Goal: Transaction & Acquisition: Download file/media

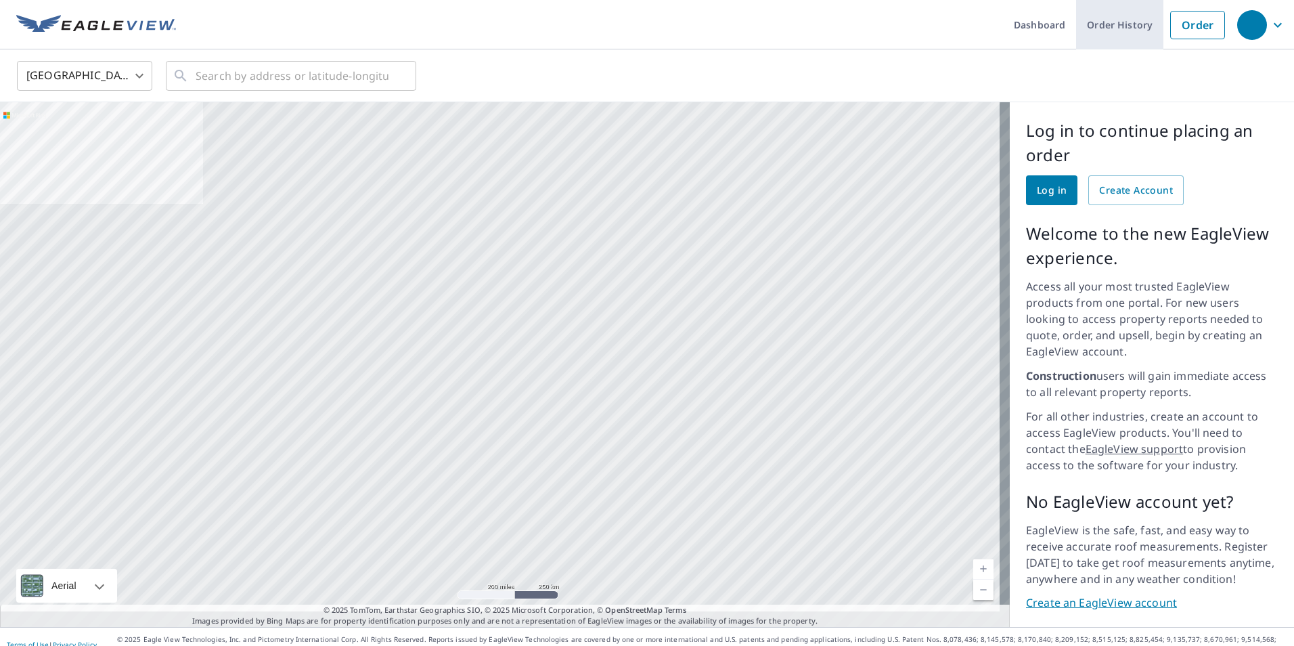
click at [1107, 19] on link "Order History" at bounding box center [1119, 24] width 87 height 49
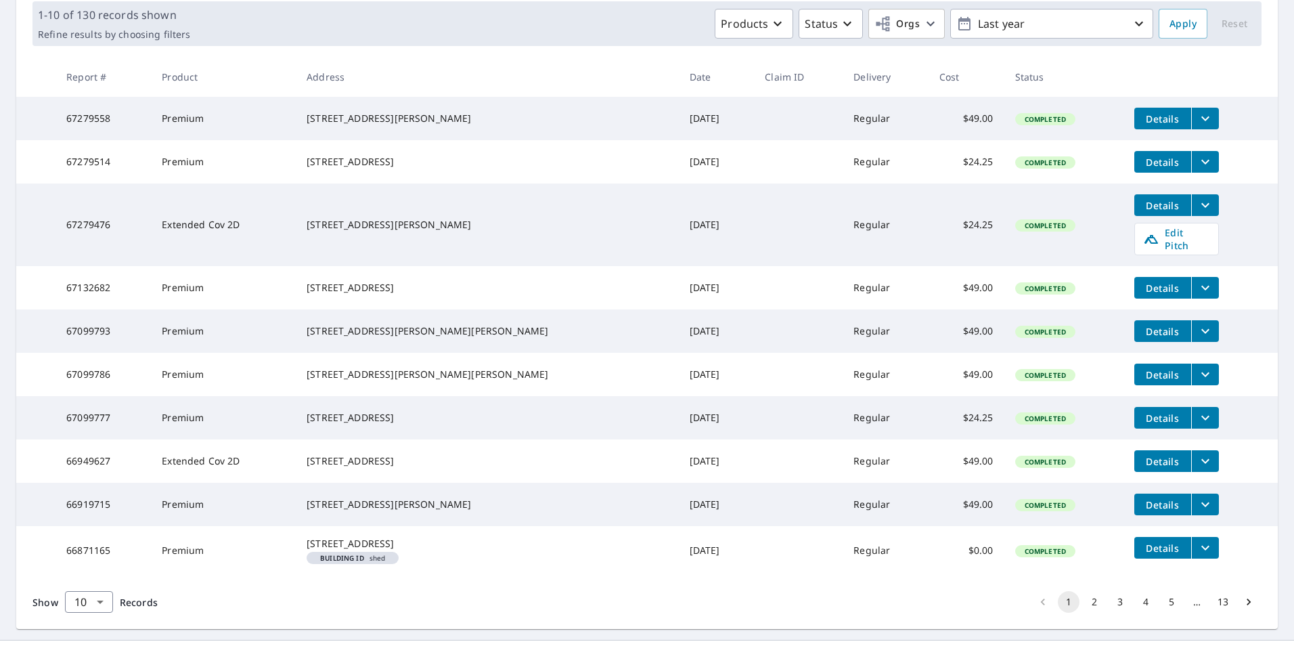
scroll to position [271, 0]
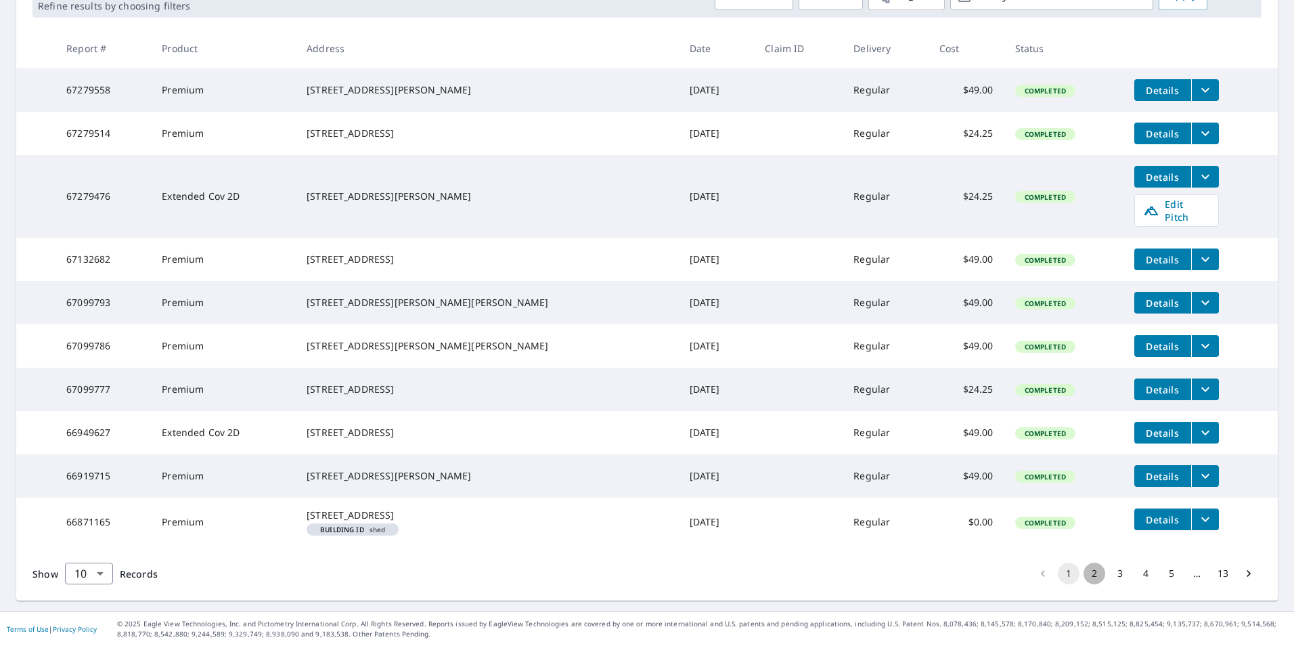
click at [1088, 581] on button "2" at bounding box center [1095, 573] width 22 height 22
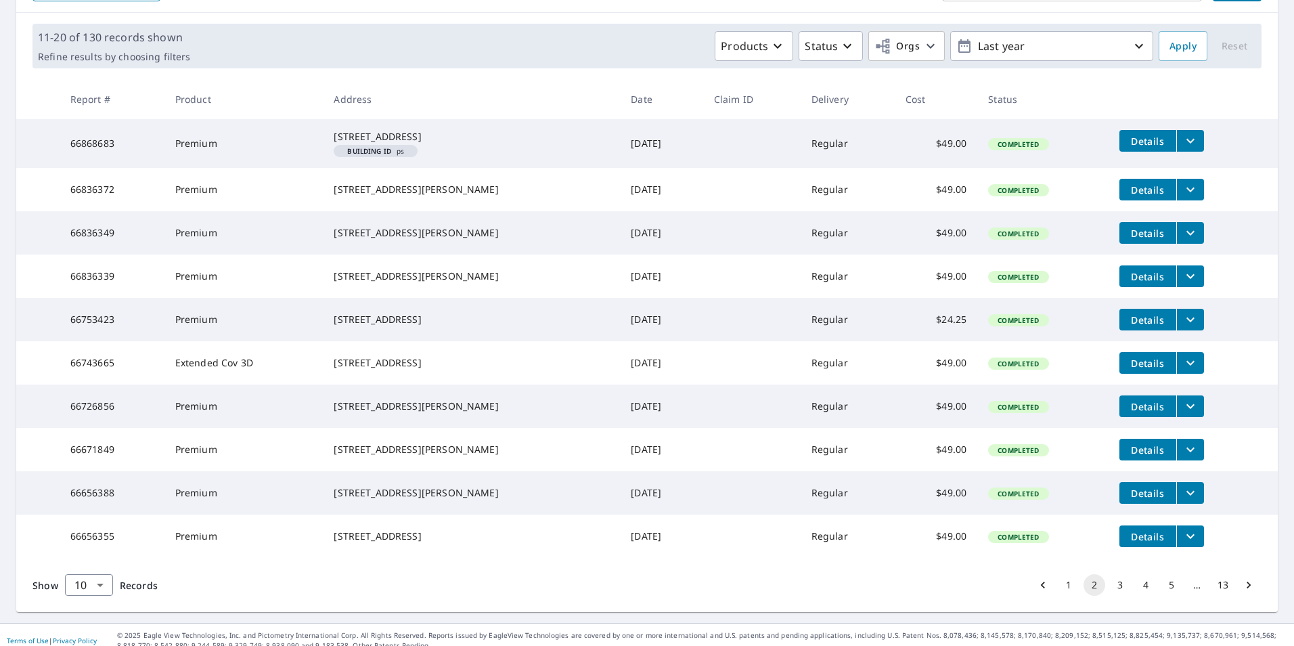
scroll to position [203, 0]
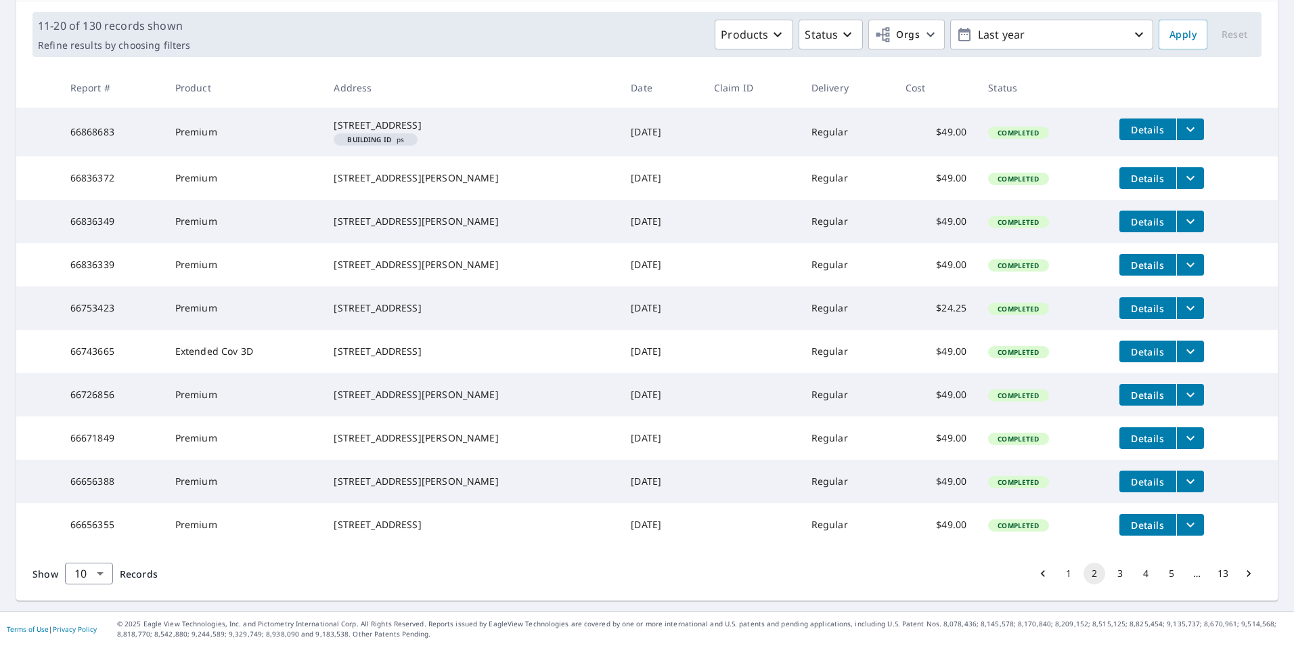
click at [1111, 584] on button "3" at bounding box center [1120, 573] width 22 height 22
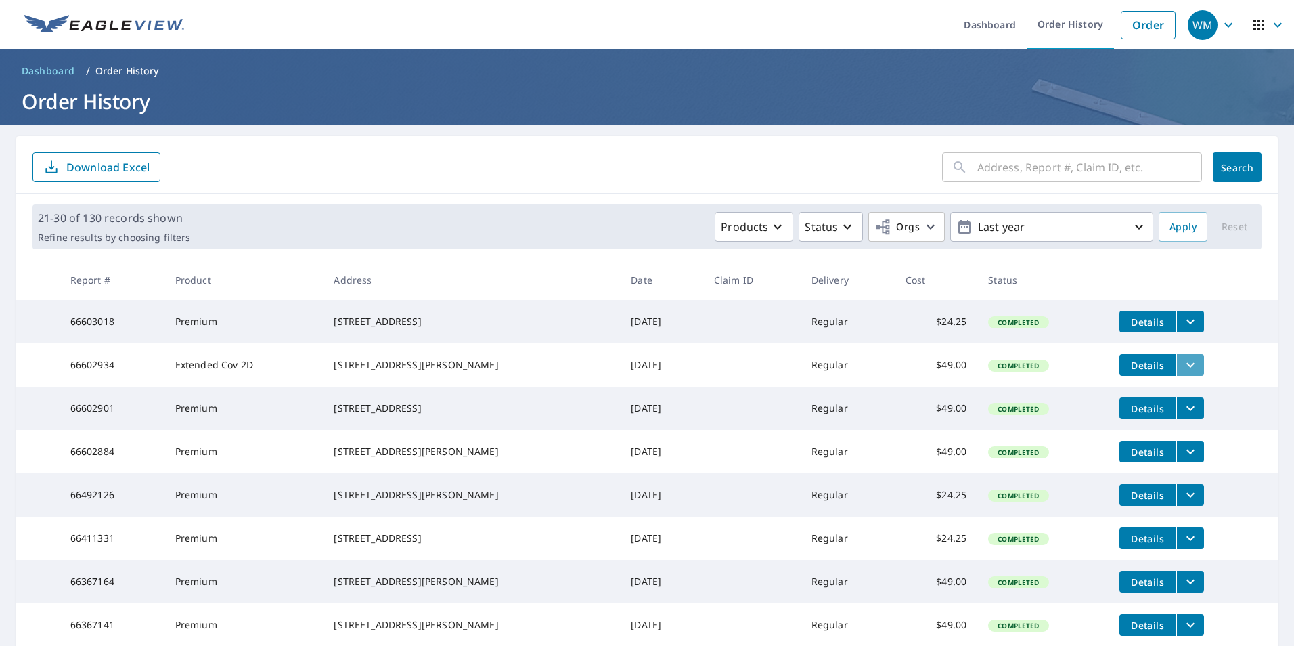
click at [1182, 370] on icon "filesDropdownBtn-66602934" at bounding box center [1190, 365] width 16 height 16
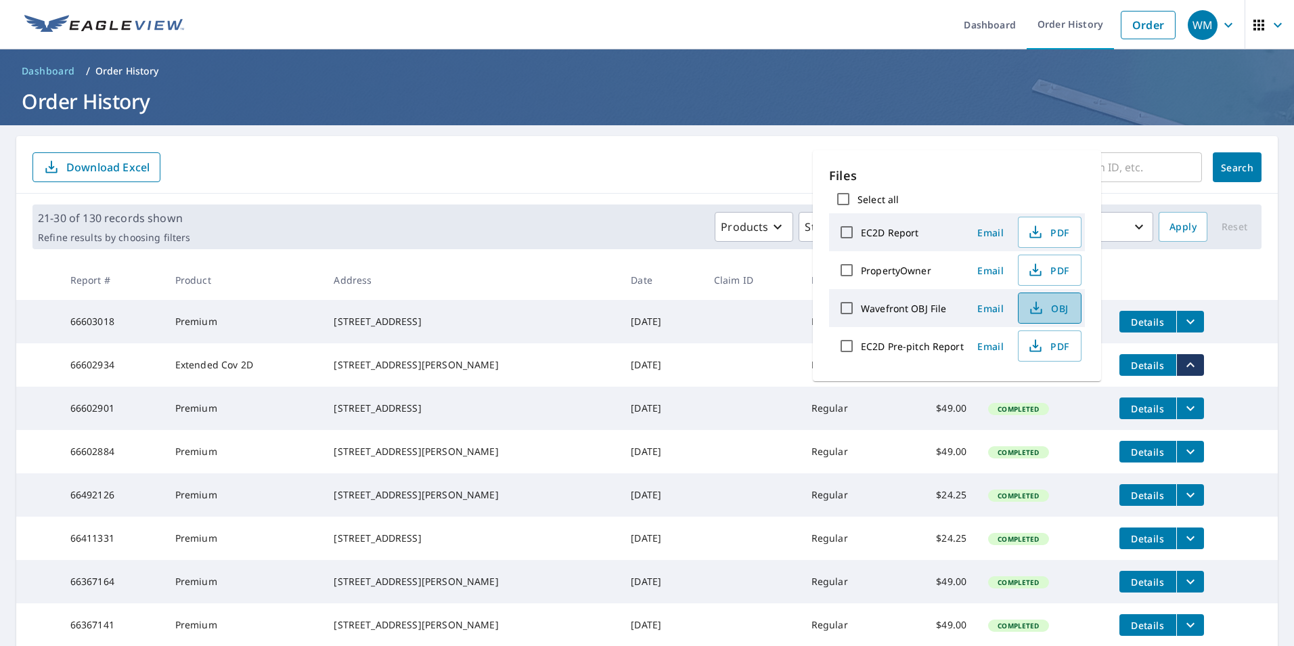
click at [1057, 306] on span "OBJ" at bounding box center [1048, 308] width 43 height 16
click at [843, 99] on h1 "Order History" at bounding box center [646, 101] width 1261 height 28
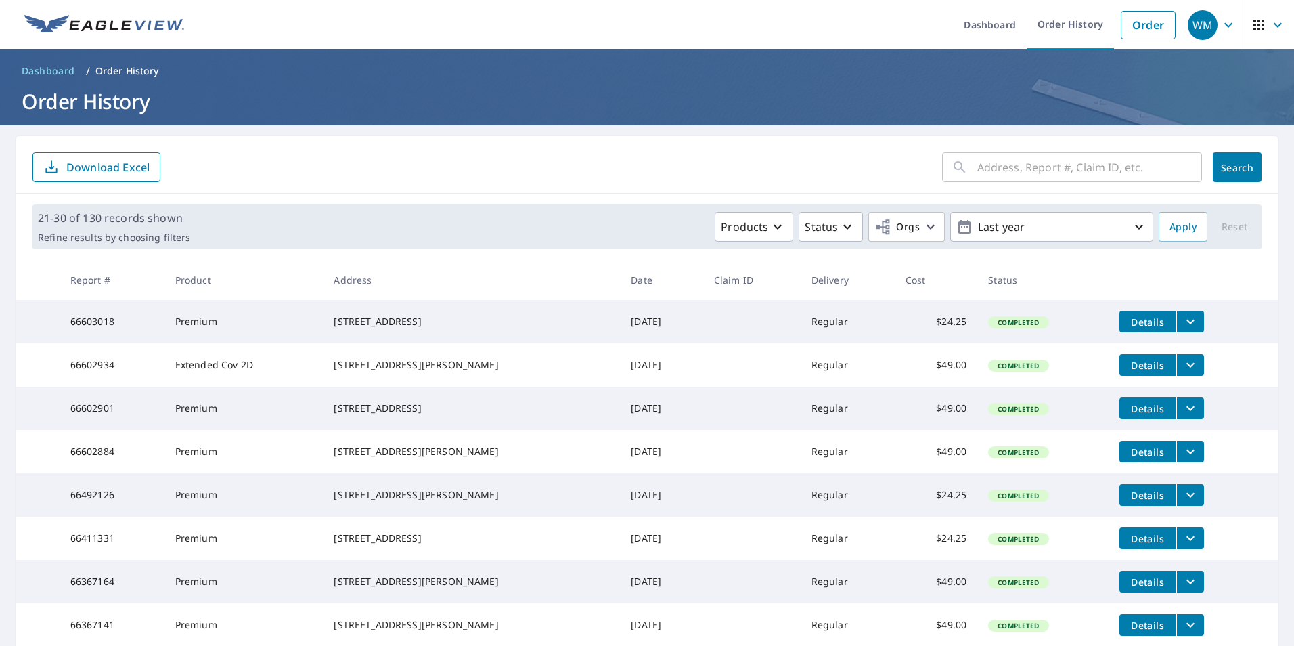
click at [1127, 365] on span "Details" at bounding box center [1147, 365] width 41 height 13
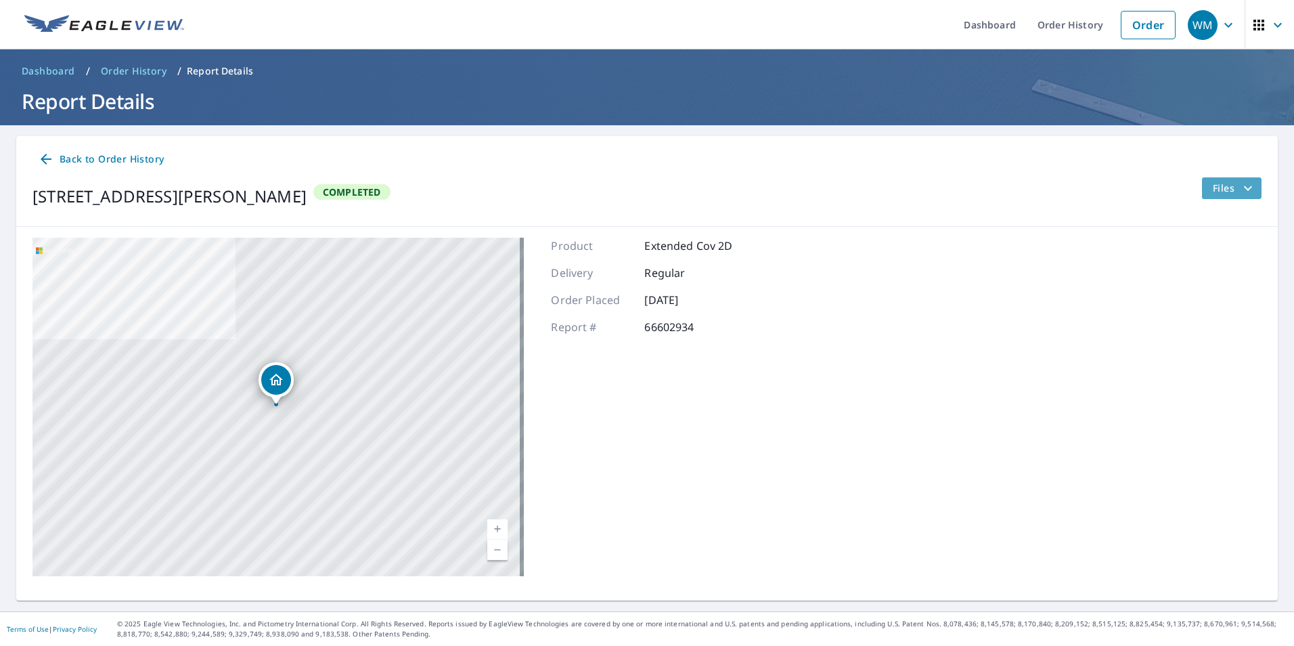
click at [1243, 185] on icon "filesDropdownBtn-66602934" at bounding box center [1248, 188] width 16 height 16
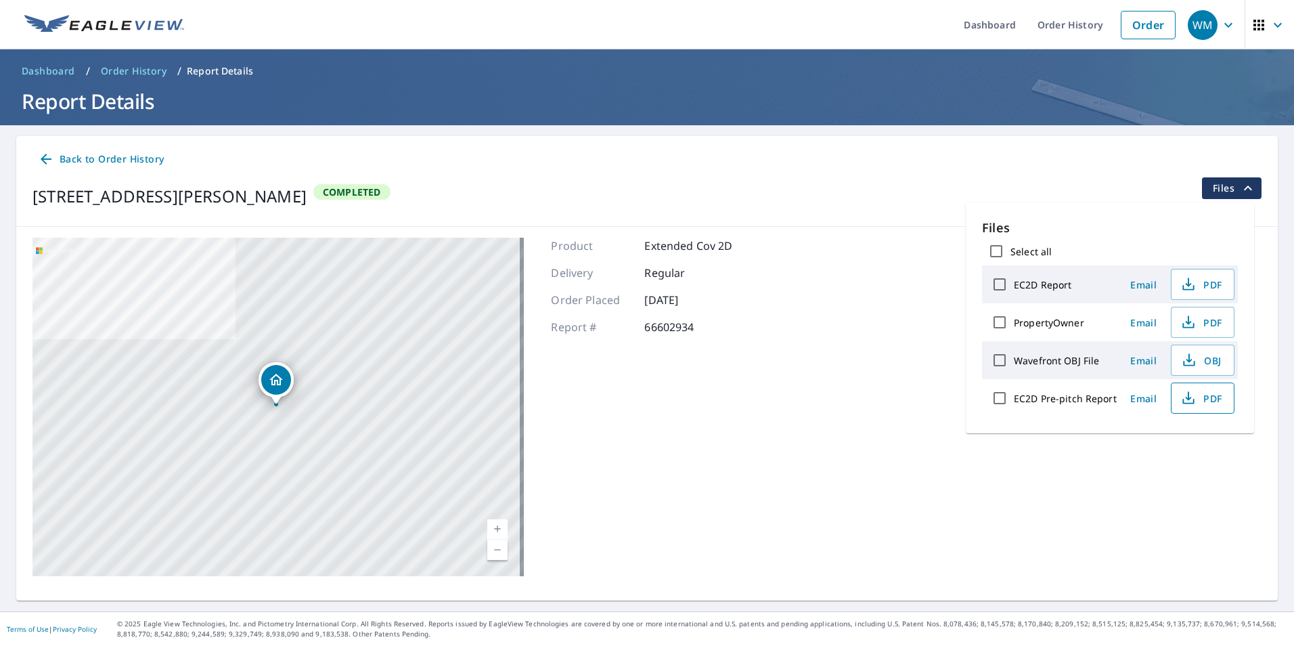
click at [1209, 395] on span "PDF" at bounding box center [1201, 398] width 43 height 16
click at [1207, 356] on span "OBJ" at bounding box center [1201, 360] width 43 height 16
click at [1209, 282] on span "PDF" at bounding box center [1201, 284] width 43 height 16
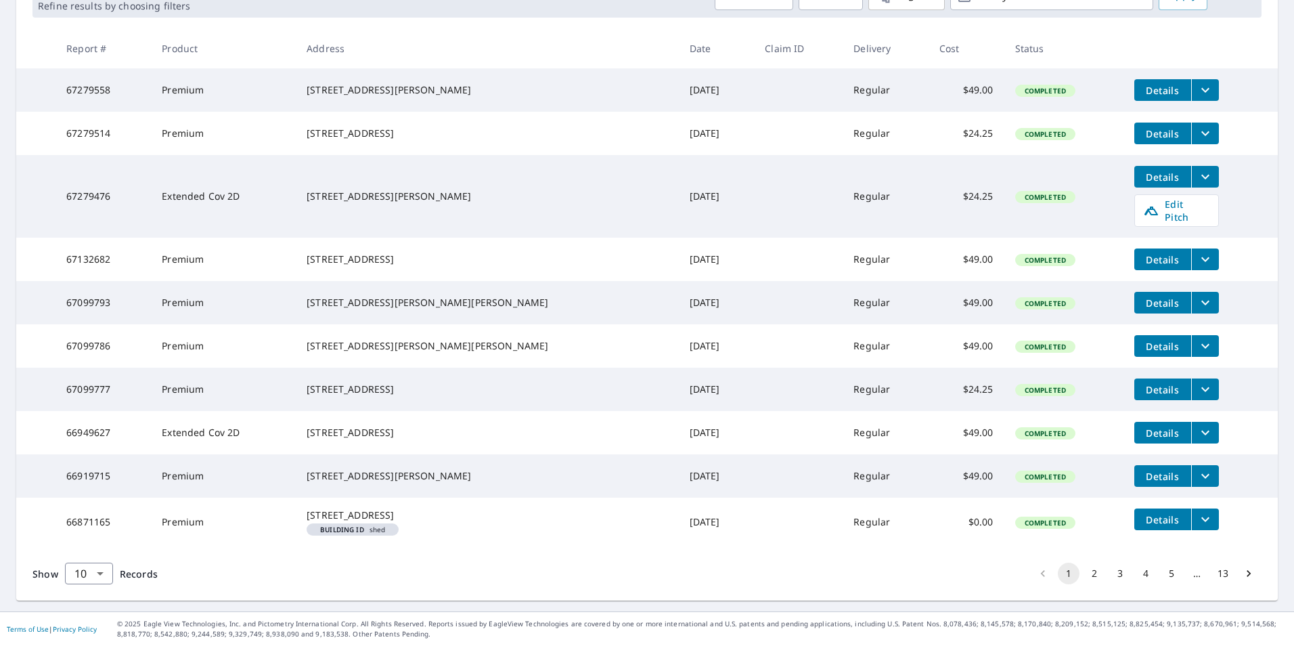
scroll to position [280, 0]
click at [1084, 566] on button "2" at bounding box center [1095, 573] width 22 height 22
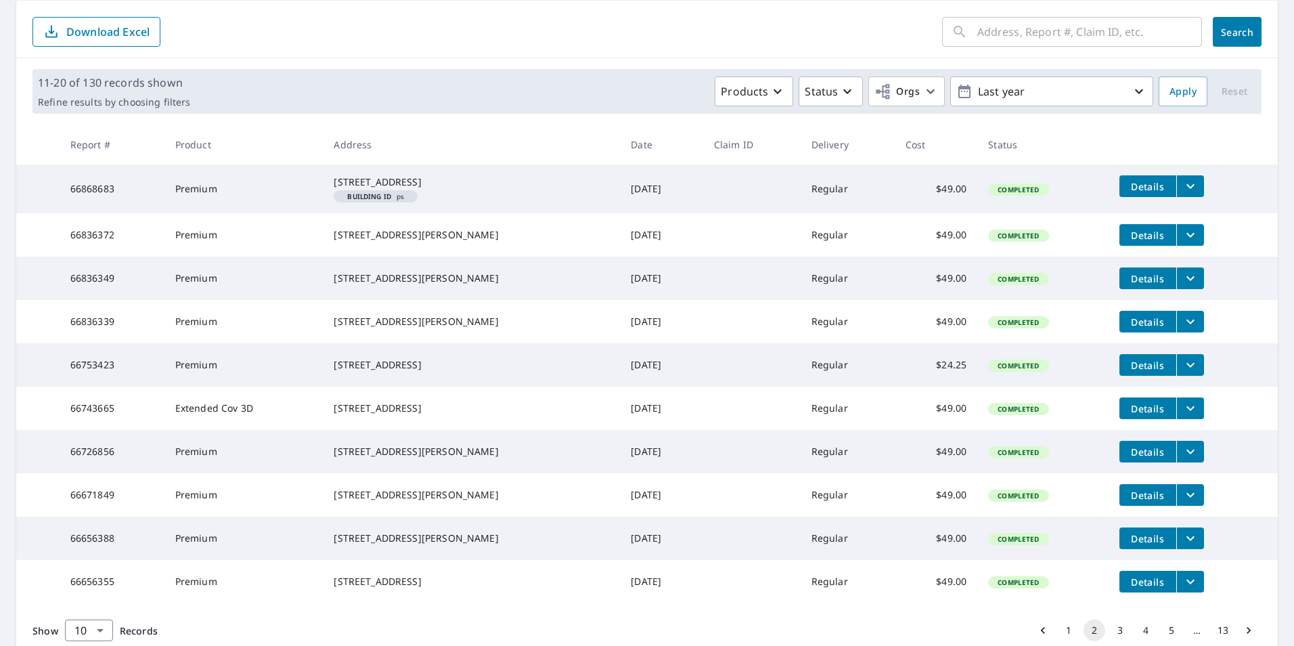
scroll to position [203, 0]
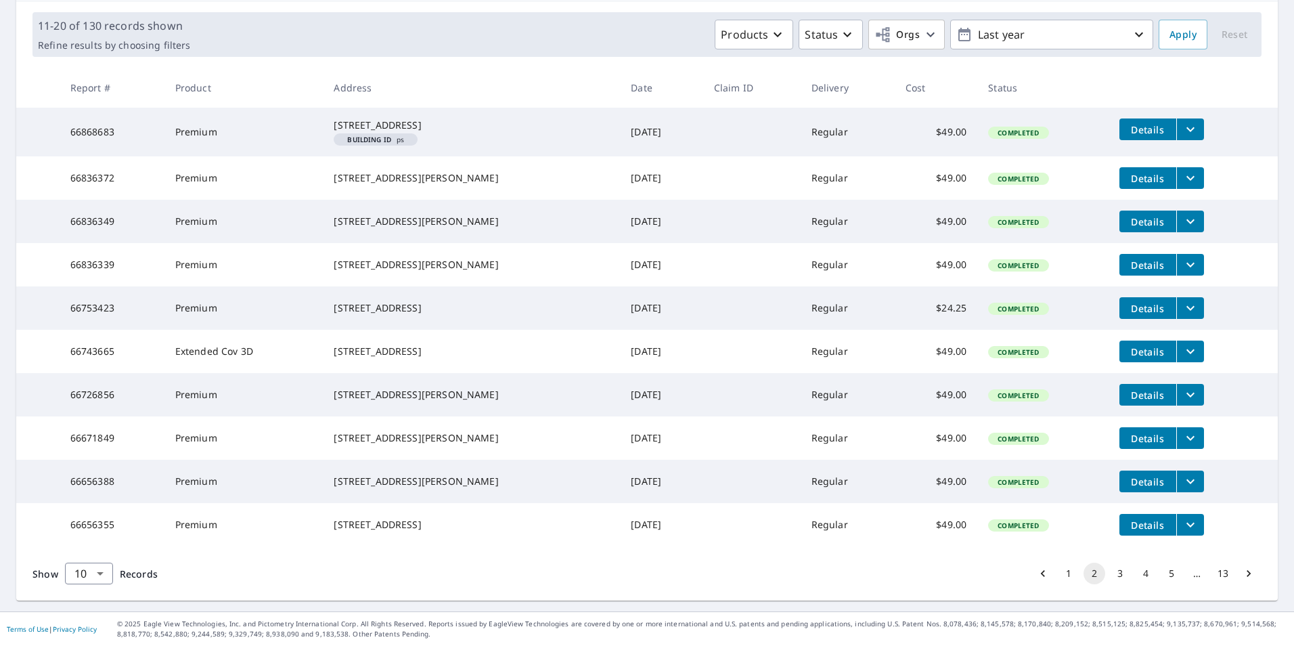
click at [1113, 584] on button "3" at bounding box center [1120, 573] width 22 height 22
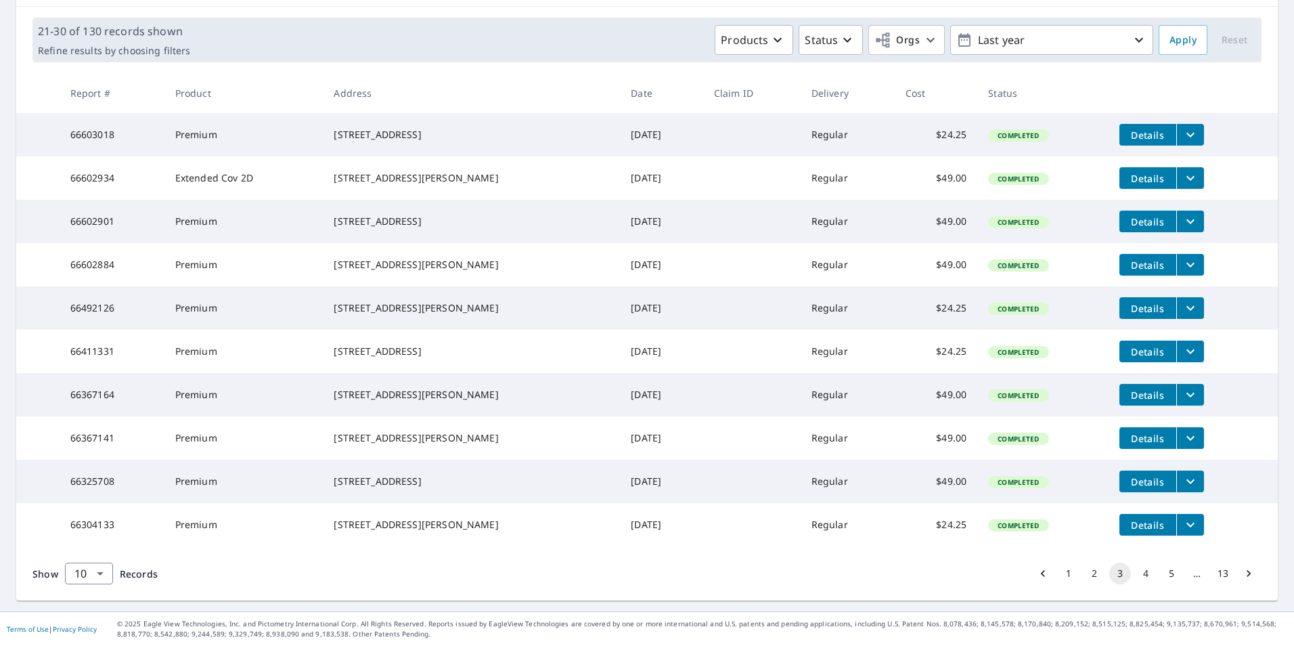
scroll to position [241, 0]
click at [1084, 568] on button "2" at bounding box center [1095, 573] width 22 height 22
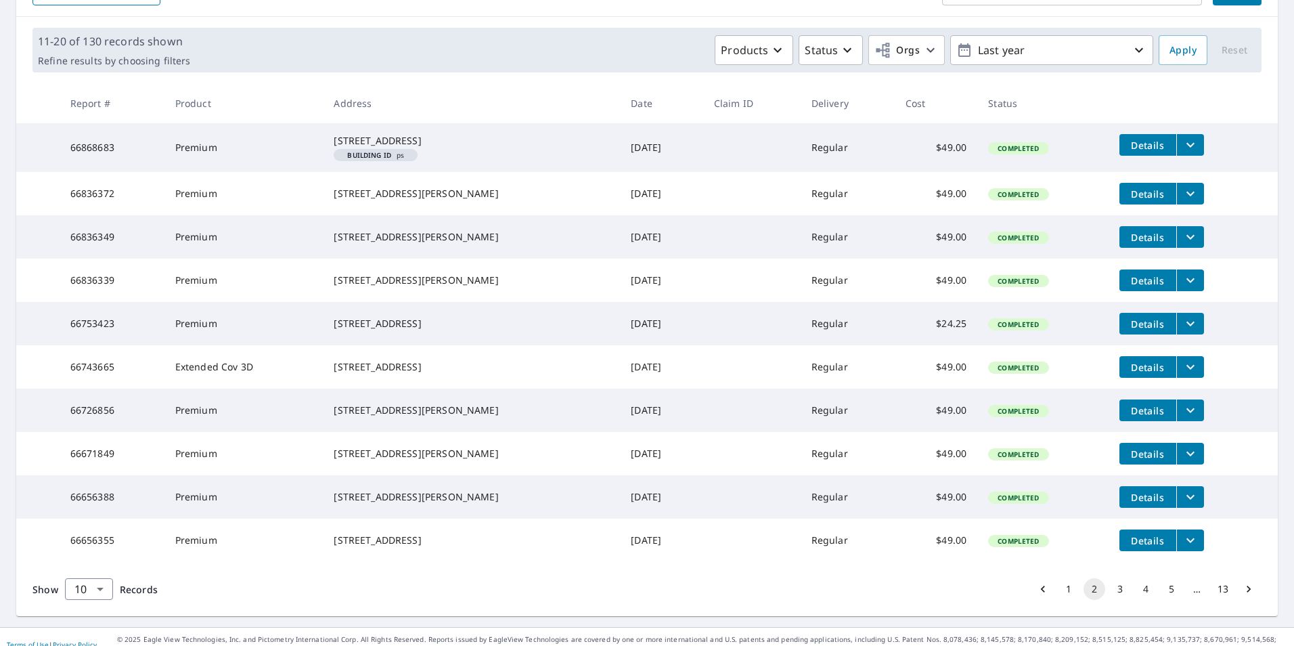
scroll to position [203, 0]
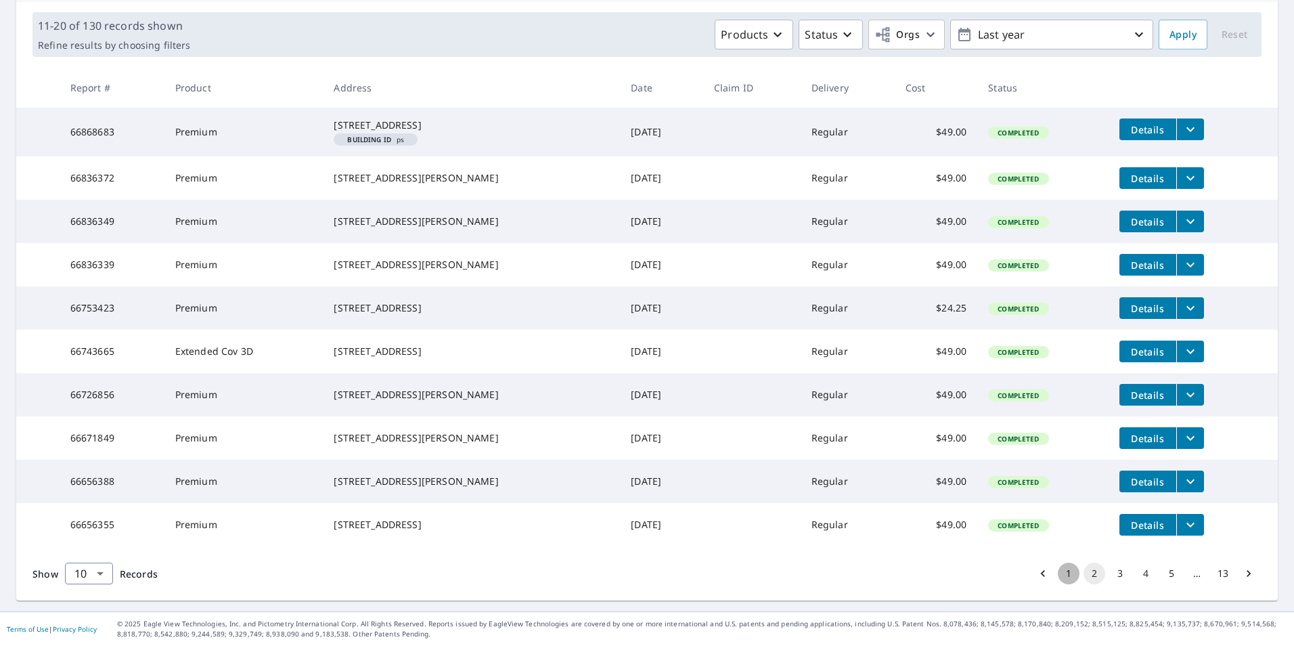
click at [1062, 584] on button "1" at bounding box center [1069, 573] width 22 height 22
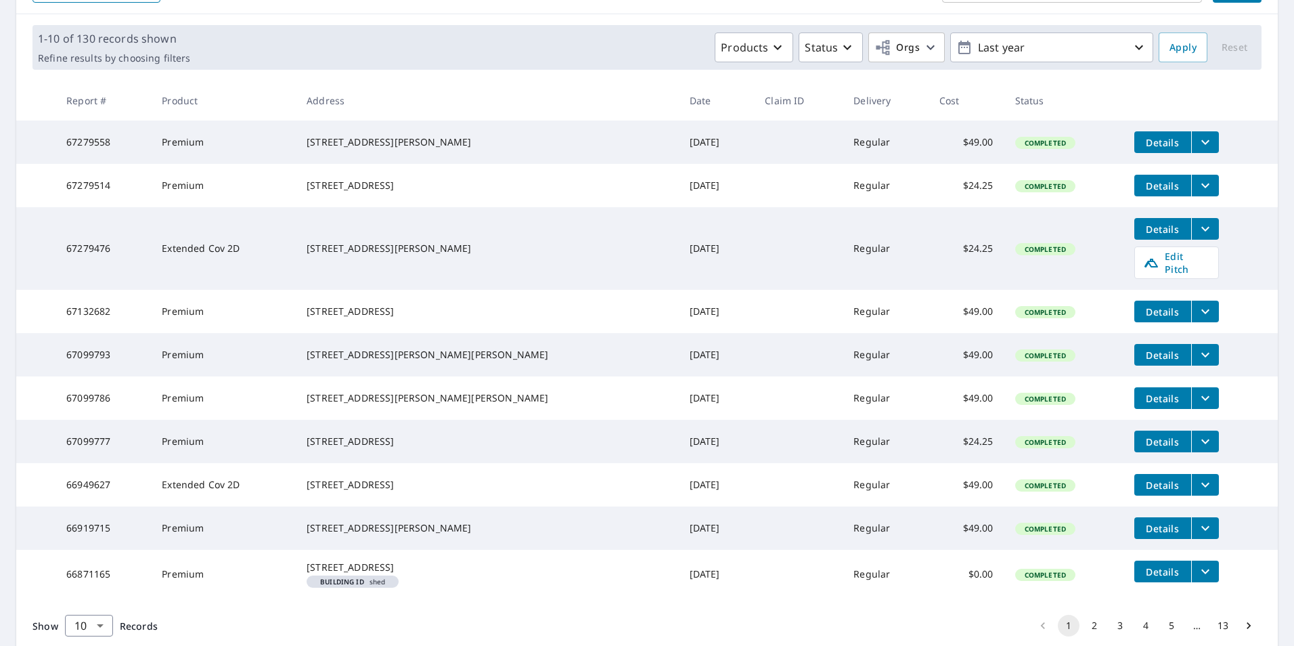
scroll to position [203, 0]
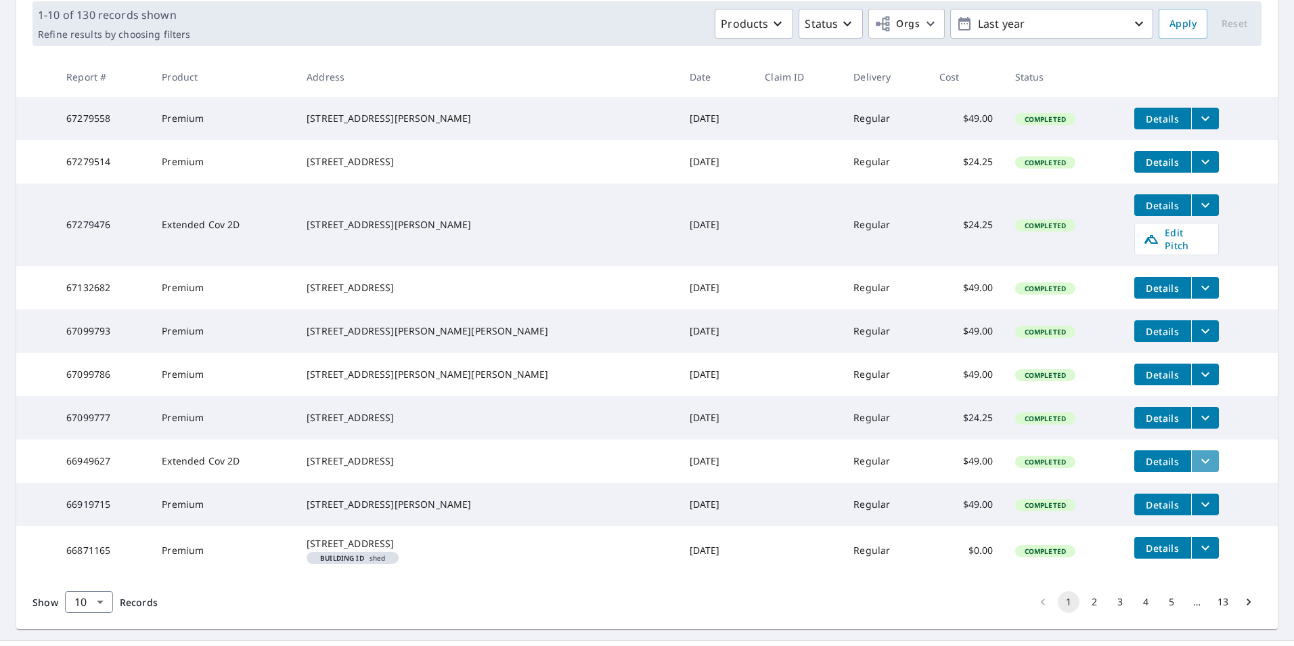
click at [1197, 469] on icon "filesDropdownBtn-66949627" at bounding box center [1205, 461] width 16 height 16
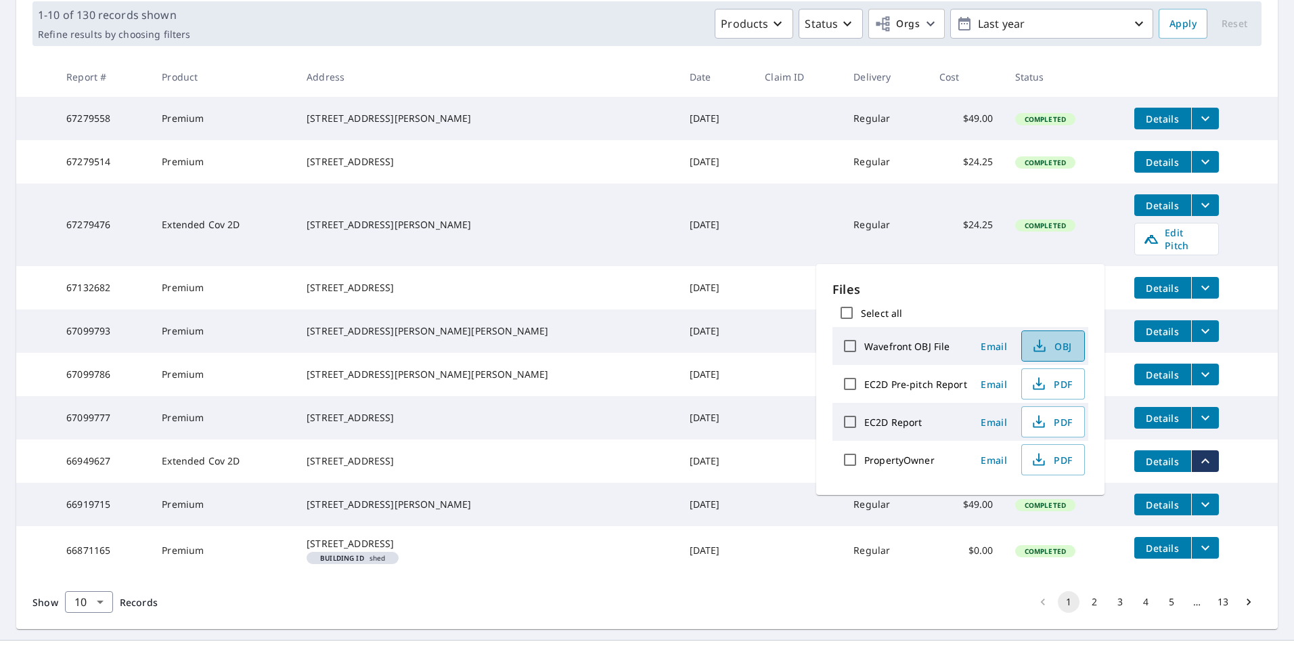
click at [1050, 335] on button "OBJ" at bounding box center [1053, 345] width 64 height 31
click at [1224, 377] on td "Details" at bounding box center [1200, 374] width 154 height 43
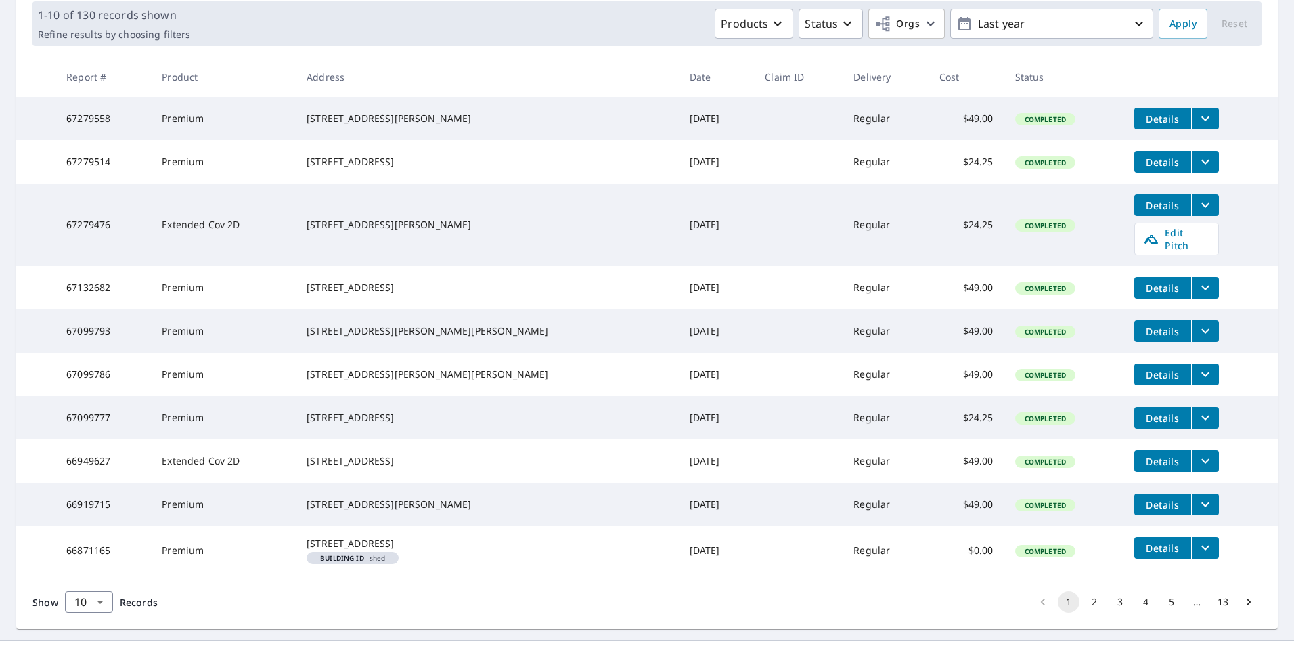
click at [1197, 469] on icon "filesDropdownBtn-66949627" at bounding box center [1205, 461] width 16 height 16
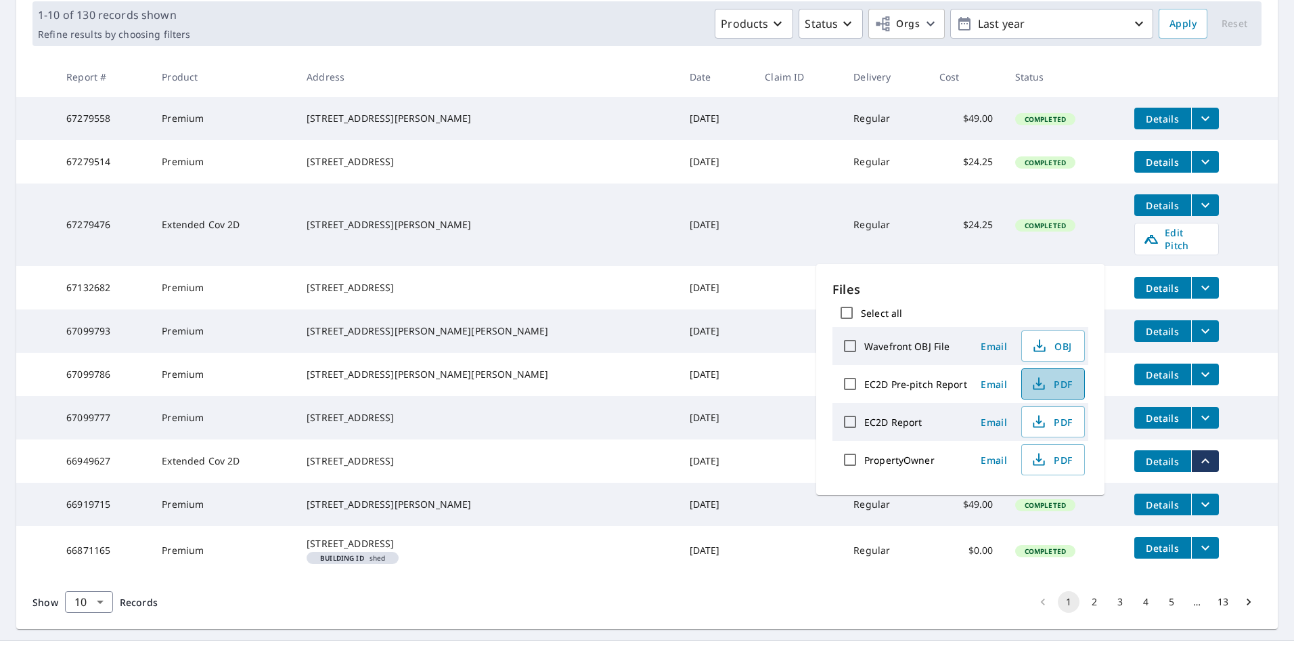
click at [1058, 381] on span "PDF" at bounding box center [1051, 384] width 43 height 16
click at [1055, 414] on span "PDF" at bounding box center [1051, 422] width 43 height 16
click at [1052, 380] on span "PDF" at bounding box center [1051, 384] width 43 height 16
click at [1045, 342] on icon "button" at bounding box center [1039, 346] width 16 height 16
click at [1033, 419] on icon "button" at bounding box center [1039, 422] width 16 height 16
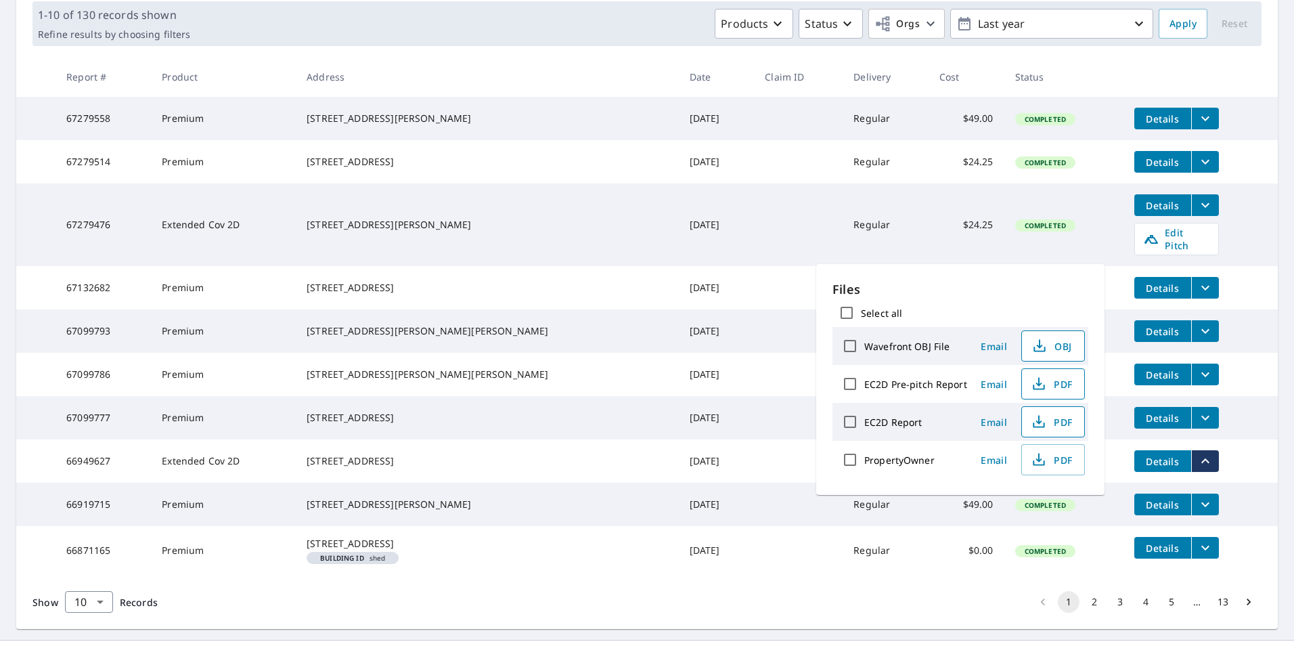
click at [1048, 374] on button "PDF" at bounding box center [1053, 383] width 64 height 31
click at [1073, 342] on button "OBJ" at bounding box center [1053, 345] width 64 height 31
click at [1041, 348] on icon "button" at bounding box center [1039, 346] width 16 height 16
click at [1060, 344] on span "OBJ" at bounding box center [1051, 346] width 43 height 16
click at [1044, 344] on icon "button" at bounding box center [1039, 346] width 16 height 16
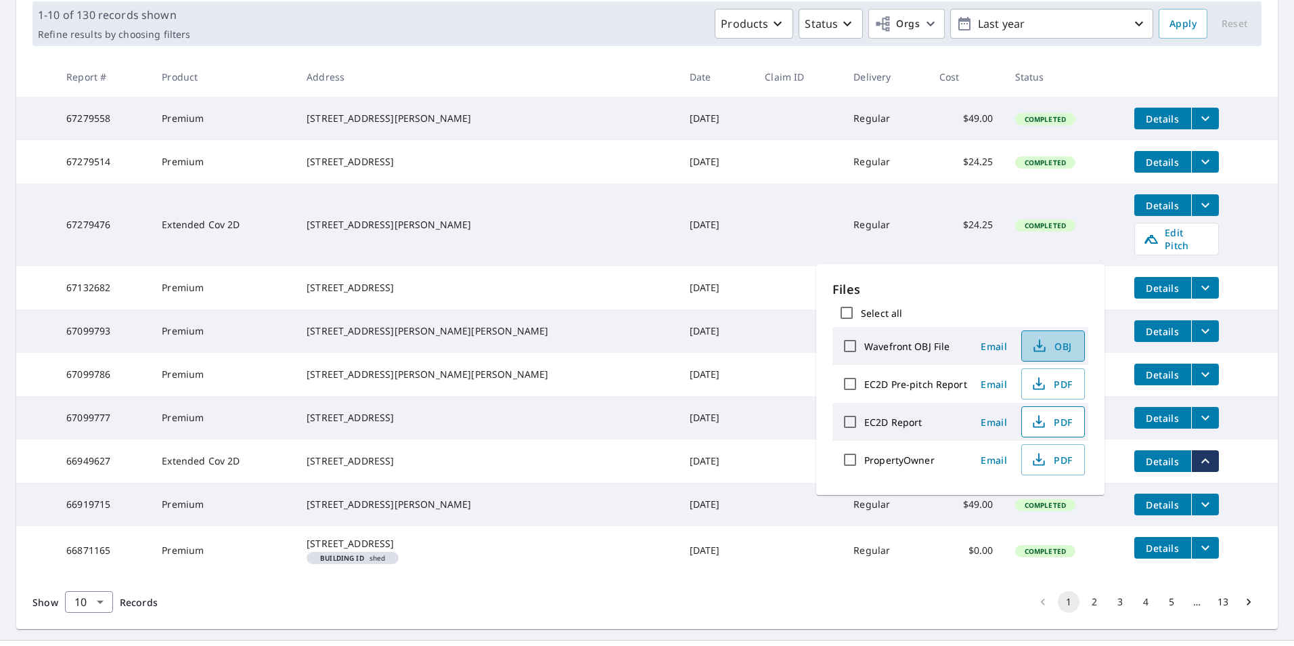
click at [1034, 338] on icon "button" at bounding box center [1039, 346] width 16 height 16
click at [1056, 342] on span "OBJ" at bounding box center [1051, 346] width 43 height 16
click at [1040, 340] on icon "button" at bounding box center [1039, 346] width 16 height 16
click at [1060, 341] on span "OBJ" at bounding box center [1051, 346] width 43 height 16
click at [1058, 340] on span "OBJ" at bounding box center [1051, 346] width 43 height 16
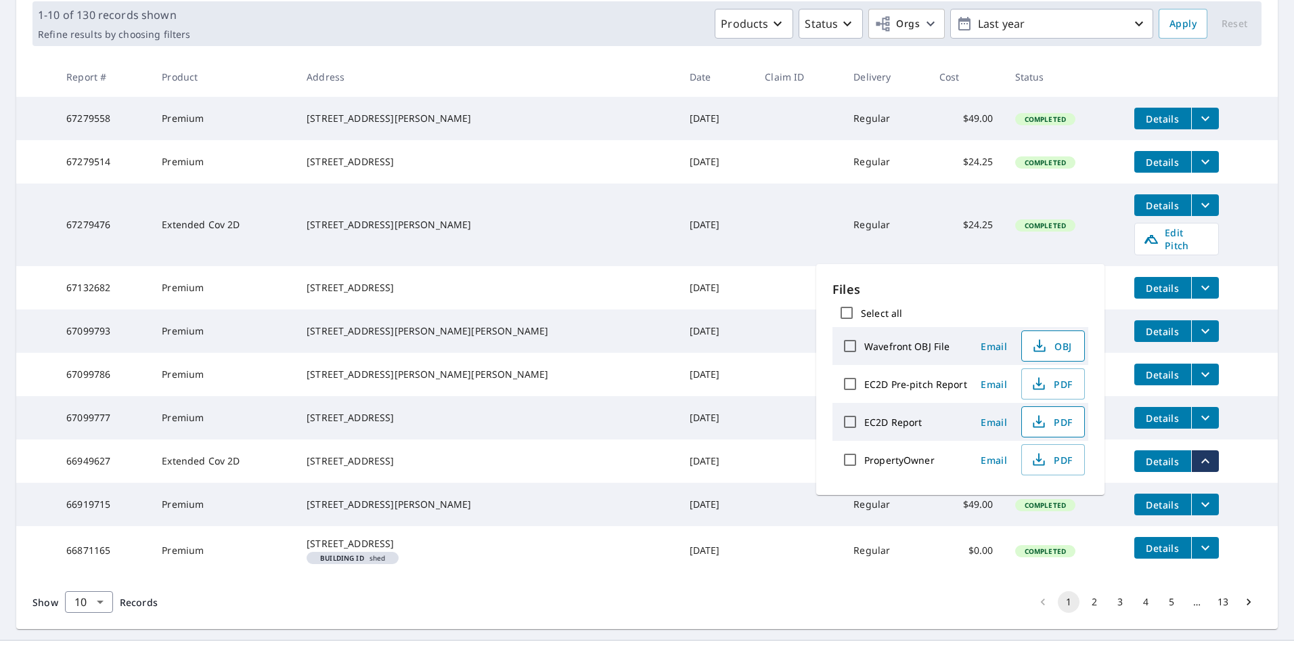
click at [1058, 342] on span "OBJ" at bounding box center [1051, 346] width 43 height 16
click at [1053, 382] on span "PDF" at bounding box center [1051, 384] width 43 height 16
click at [1058, 378] on span "PDF" at bounding box center [1051, 384] width 43 height 16
click at [929, 420] on div "EC2D Report" at bounding box center [901, 421] width 131 height 28
click at [1073, 417] on button "PDF" at bounding box center [1053, 421] width 64 height 31
